Goal: Task Accomplishment & Management: Use online tool/utility

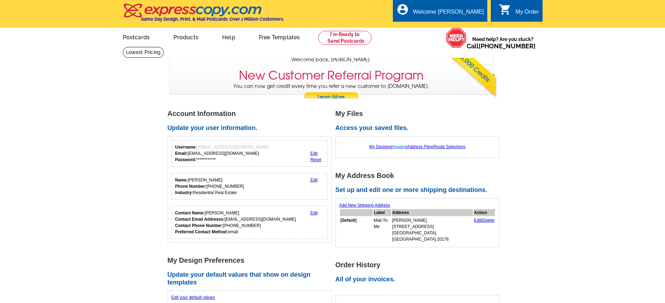
click at [396, 148] on link "Images" at bounding box center [399, 146] width 14 height 5
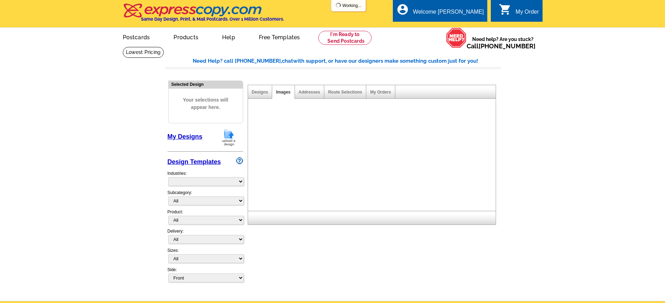
select select "785"
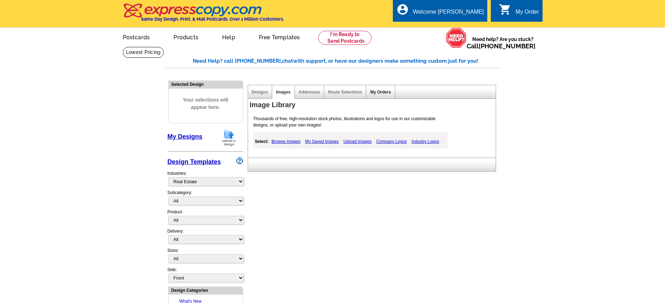
click at [380, 94] on link "My Orders" at bounding box center [380, 92] width 21 height 5
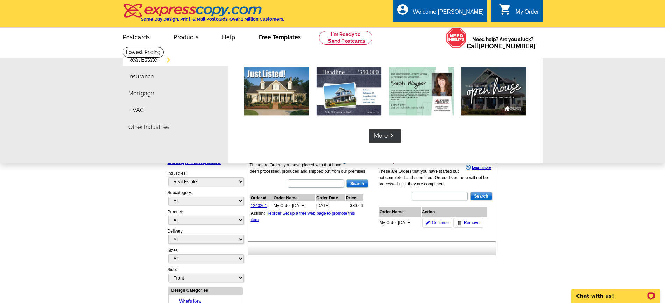
click at [291, 38] on link "Free Templates" at bounding box center [280, 36] width 64 height 16
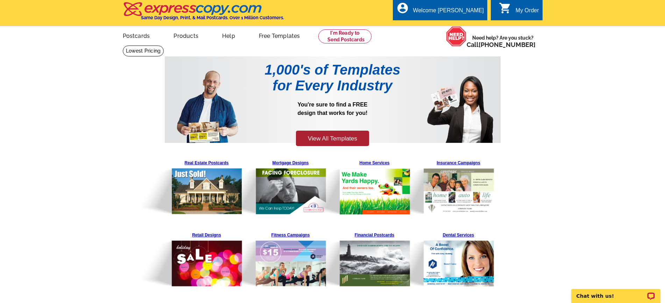
scroll to position [2, 0]
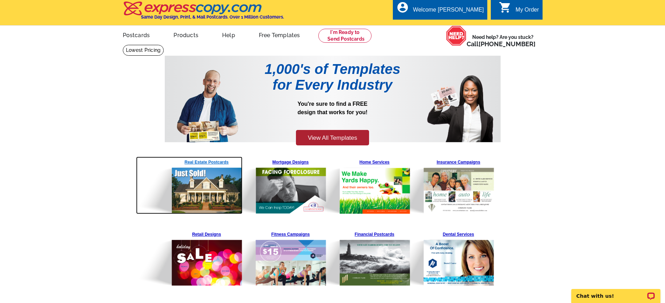
click at [193, 162] on img at bounding box center [189, 184] width 107 height 57
click at [211, 159] on img at bounding box center [189, 184] width 107 height 57
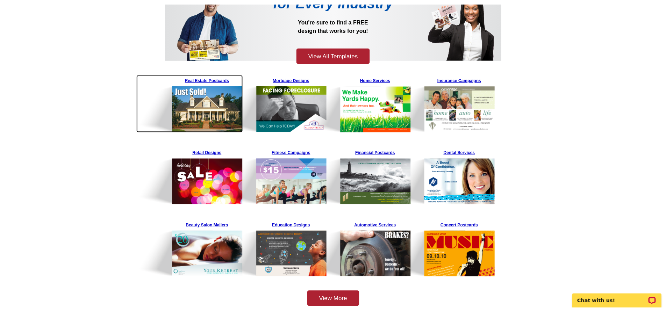
scroll to position [85, 0]
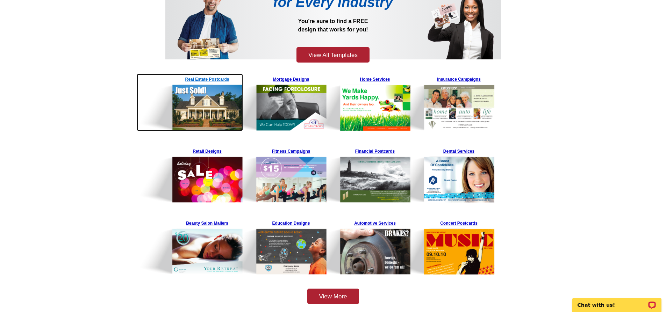
click at [211, 77] on img at bounding box center [190, 102] width 107 height 57
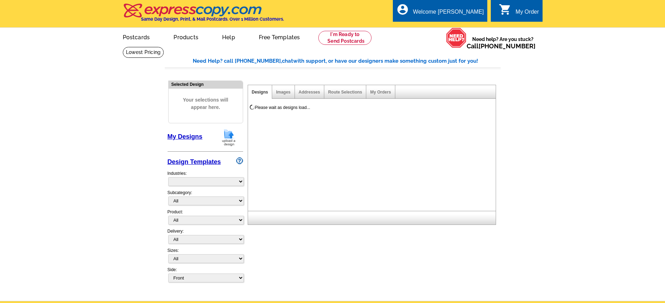
select select "785"
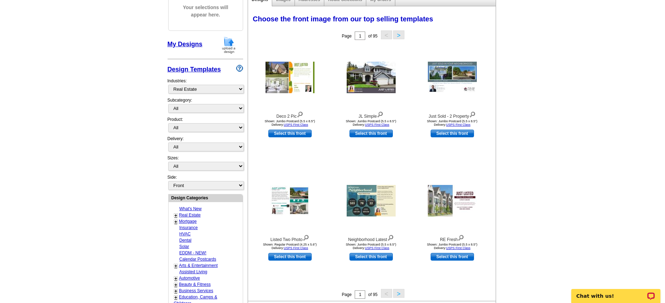
scroll to position [130, 0]
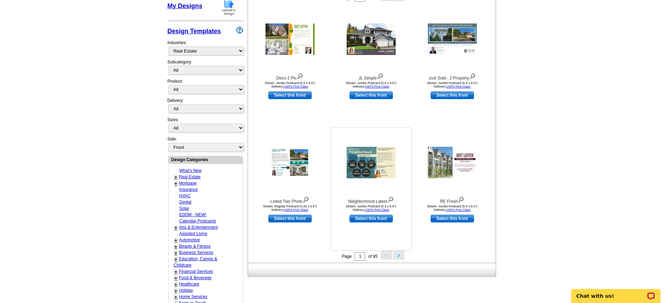
click at [381, 155] on img at bounding box center [371, 162] width 49 height 31
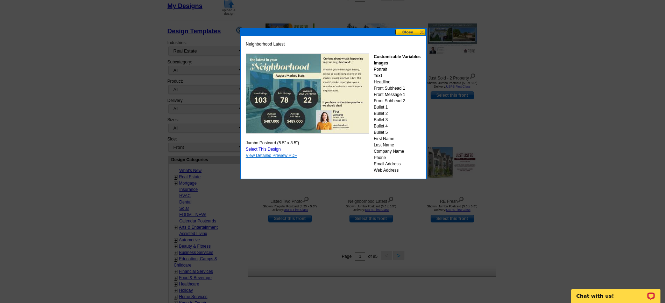
click at [279, 155] on link "View Detailed Preview PDF" at bounding box center [271, 155] width 51 height 5
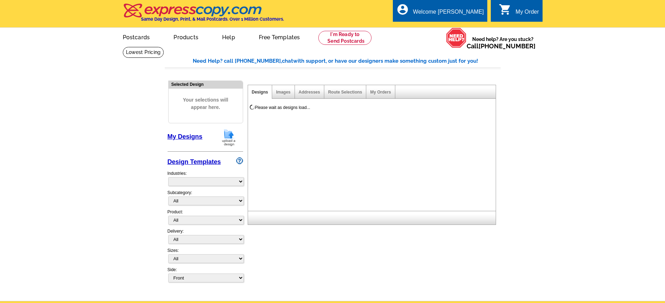
select select "785"
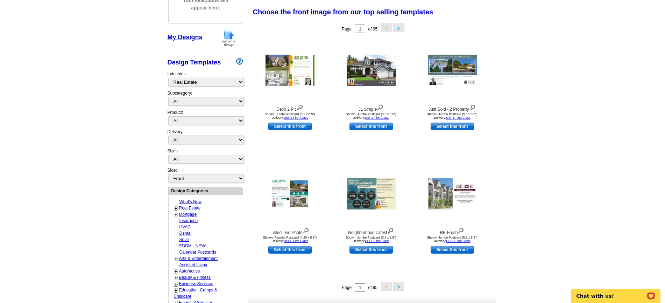
scroll to position [136, 0]
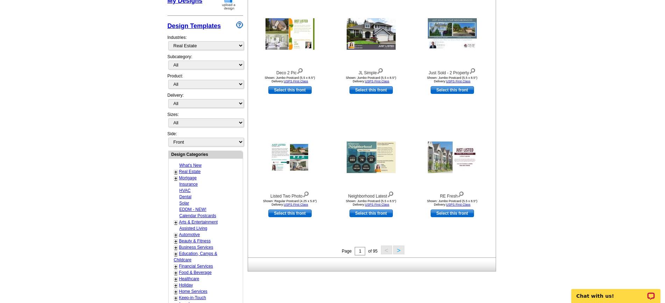
click at [401, 251] on button ">" at bounding box center [398, 249] width 11 height 9
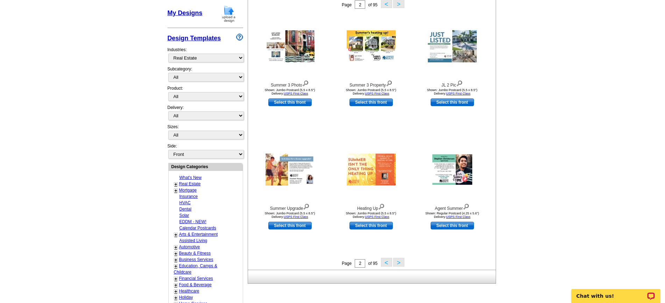
scroll to position [119, 0]
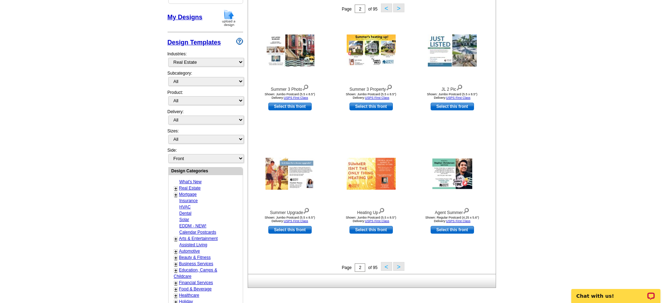
click at [398, 267] on button ">" at bounding box center [398, 266] width 11 height 9
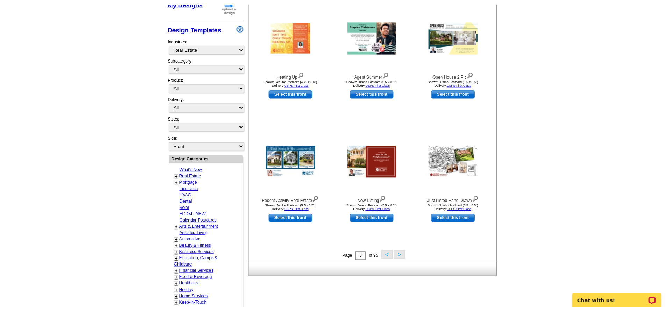
scroll to position [134, 0]
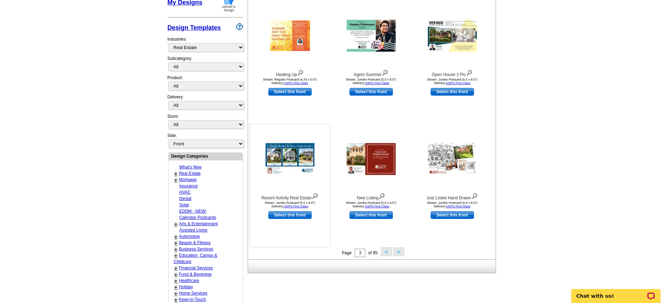
click at [289, 151] on img at bounding box center [289, 159] width 49 height 32
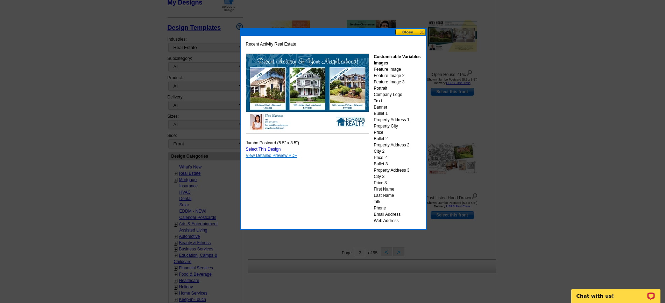
click at [280, 155] on link "View Detailed Preview PDF" at bounding box center [271, 155] width 51 height 5
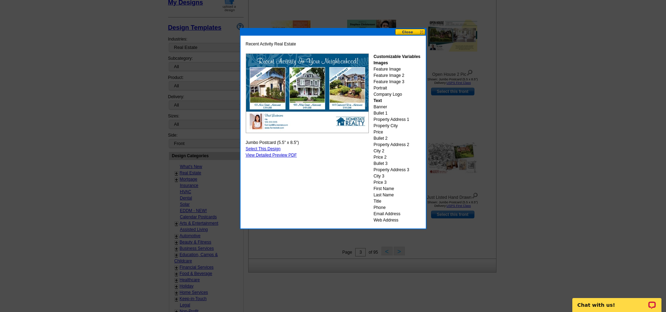
click at [276, 148] on link "Select This Design" at bounding box center [263, 149] width 35 height 5
select select "2"
select select "back"
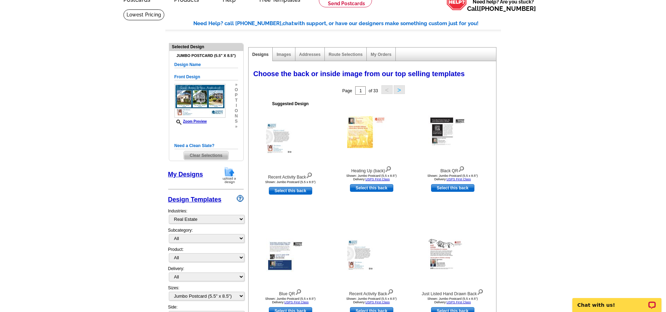
scroll to position [26, 0]
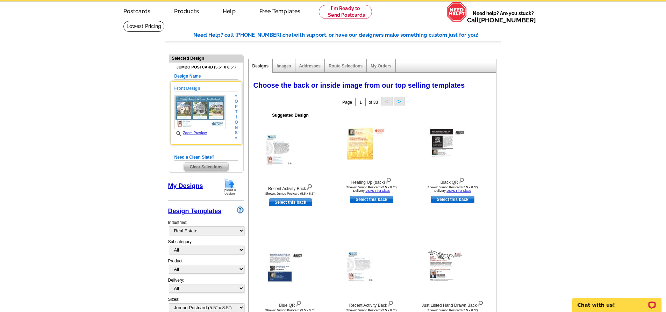
click at [202, 134] on link "Zoom Preview" at bounding box center [191, 133] width 33 height 4
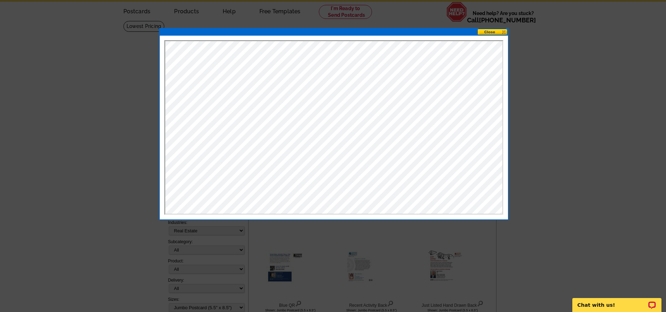
scroll to position [0, 0]
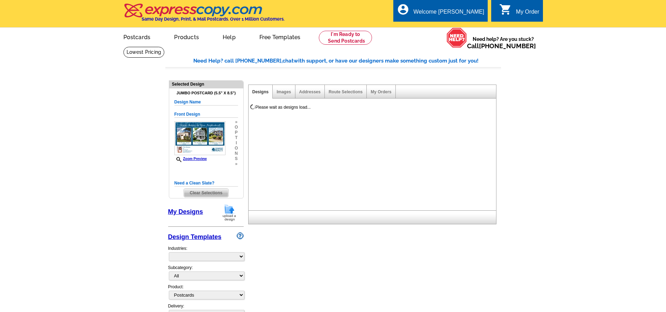
select select "1"
select select "2"
select select "back"
select select "785"
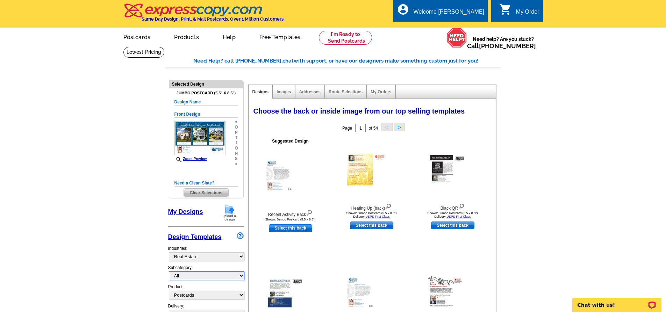
click at [202, 275] on select "All RE/MAX® Referrals [PERSON_NAME]® Berkshire Hathaway Home Services Century 2…" at bounding box center [207, 276] width 76 height 9
select select "791"
click at [169, 272] on select "All RE/MAX® Referrals [PERSON_NAME]® Berkshire Hathaway Home Services Century 2…" at bounding box center [207, 276] width 76 height 9
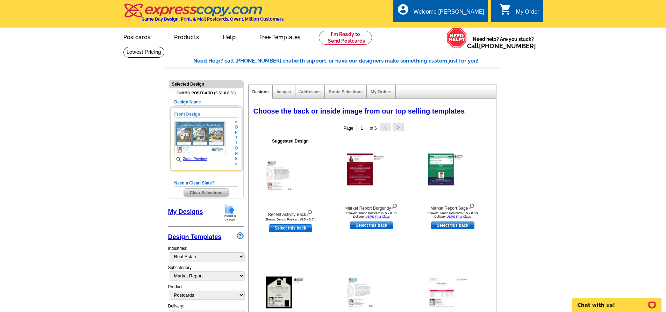
click at [214, 131] on img at bounding box center [200, 138] width 51 height 34
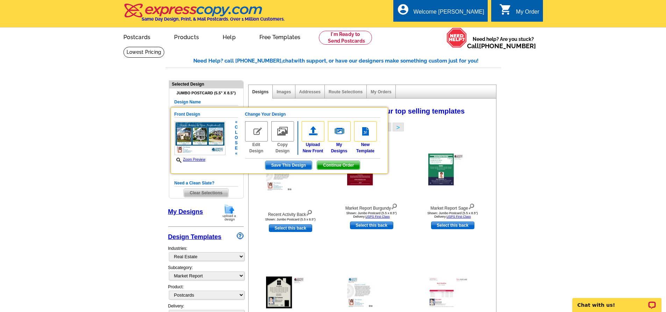
click at [260, 128] on img at bounding box center [256, 131] width 23 height 20
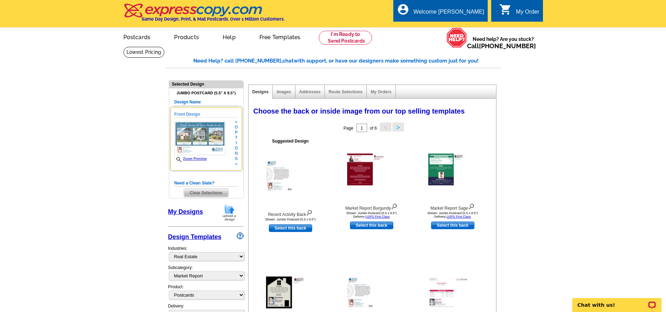
click at [199, 113] on h5 "Front Design" at bounding box center [207, 114] width 64 height 7
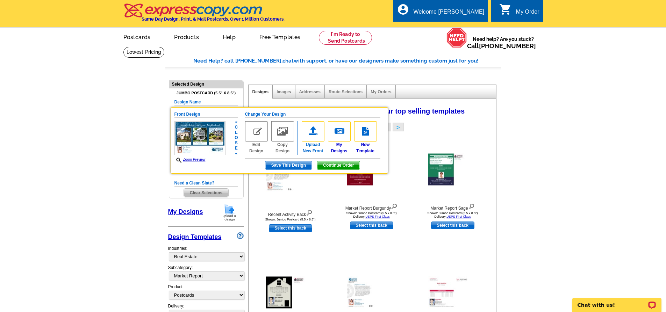
click at [311, 136] on img at bounding box center [313, 131] width 23 height 20
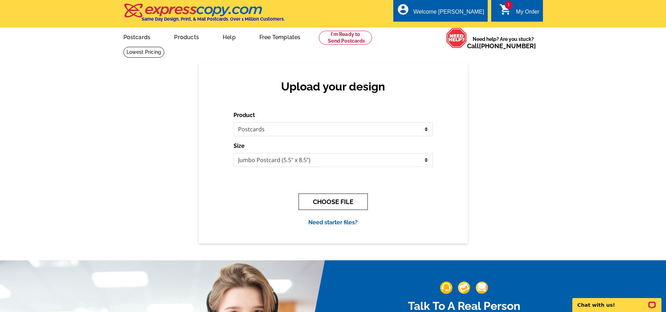
click at [342, 202] on button "CHOOSE FILE" at bounding box center [333, 202] width 69 height 16
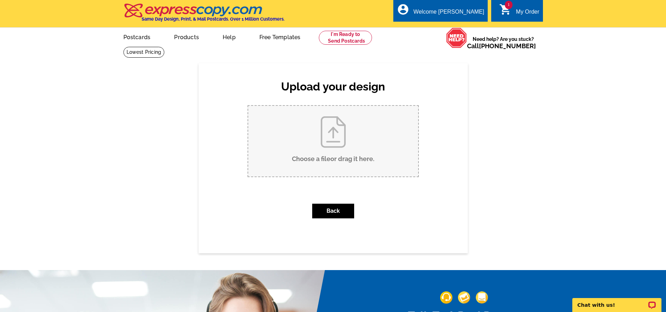
click at [502, 5] on icon "shopping_cart" at bounding box center [505, 9] width 13 height 13
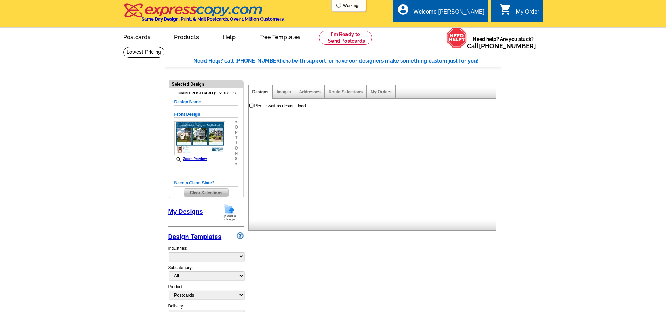
select select "1"
select select "2"
select select "back"
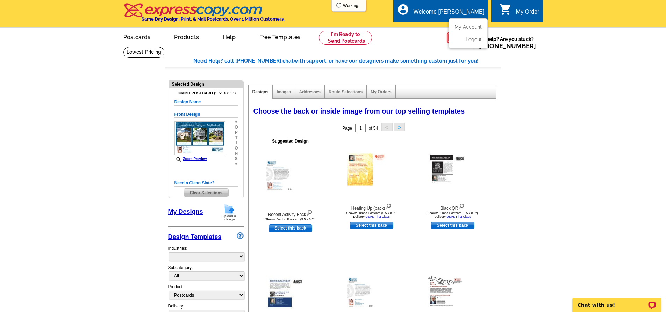
select select "785"
click at [288, 97] on div "Images" at bounding box center [284, 92] width 22 height 14
click at [286, 91] on link "Images" at bounding box center [284, 92] width 14 height 5
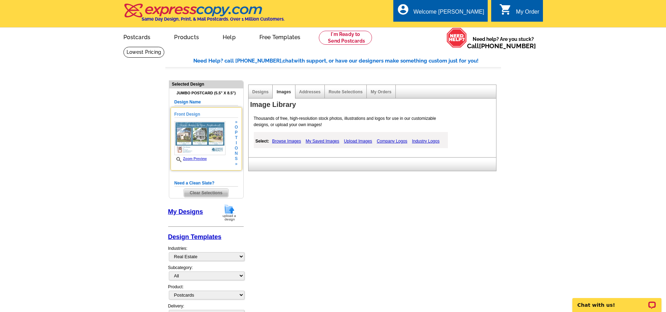
click at [188, 113] on h5 "Front Design" at bounding box center [207, 114] width 64 height 7
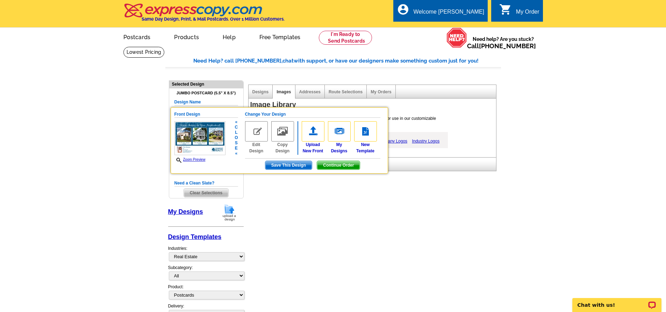
click at [254, 134] on img at bounding box center [256, 131] width 23 height 20
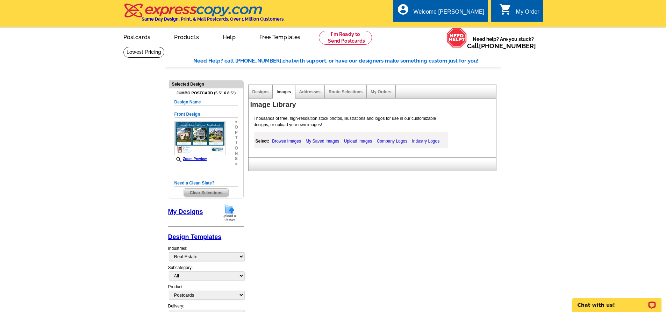
click at [353, 141] on link "Upload Images" at bounding box center [358, 141] width 32 height 8
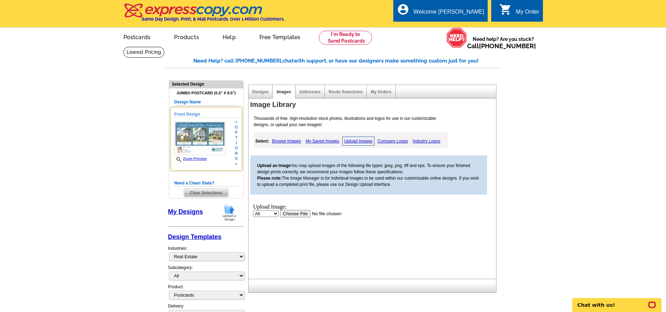
click at [214, 136] on img at bounding box center [200, 138] width 51 height 34
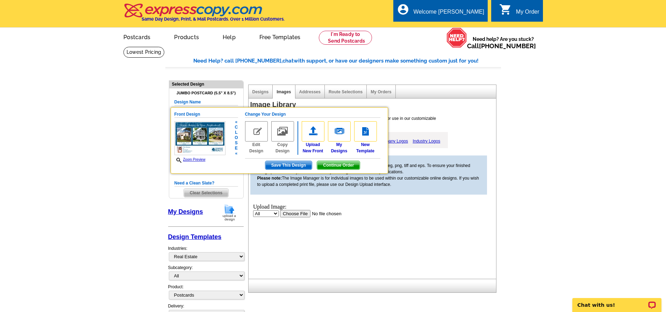
click at [301, 167] on span "Save This Design" at bounding box center [288, 165] width 47 height 8
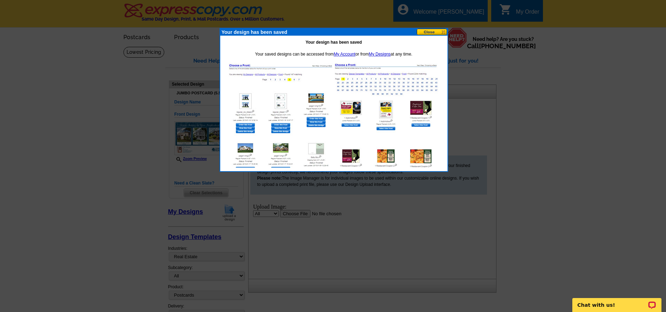
click at [437, 30] on button at bounding box center [432, 32] width 31 height 7
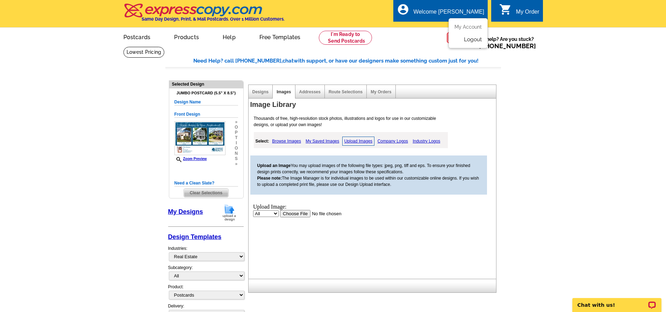
click at [474, 40] on link "Logout" at bounding box center [473, 39] width 18 height 6
